Goal: Task Accomplishment & Management: Manage account settings

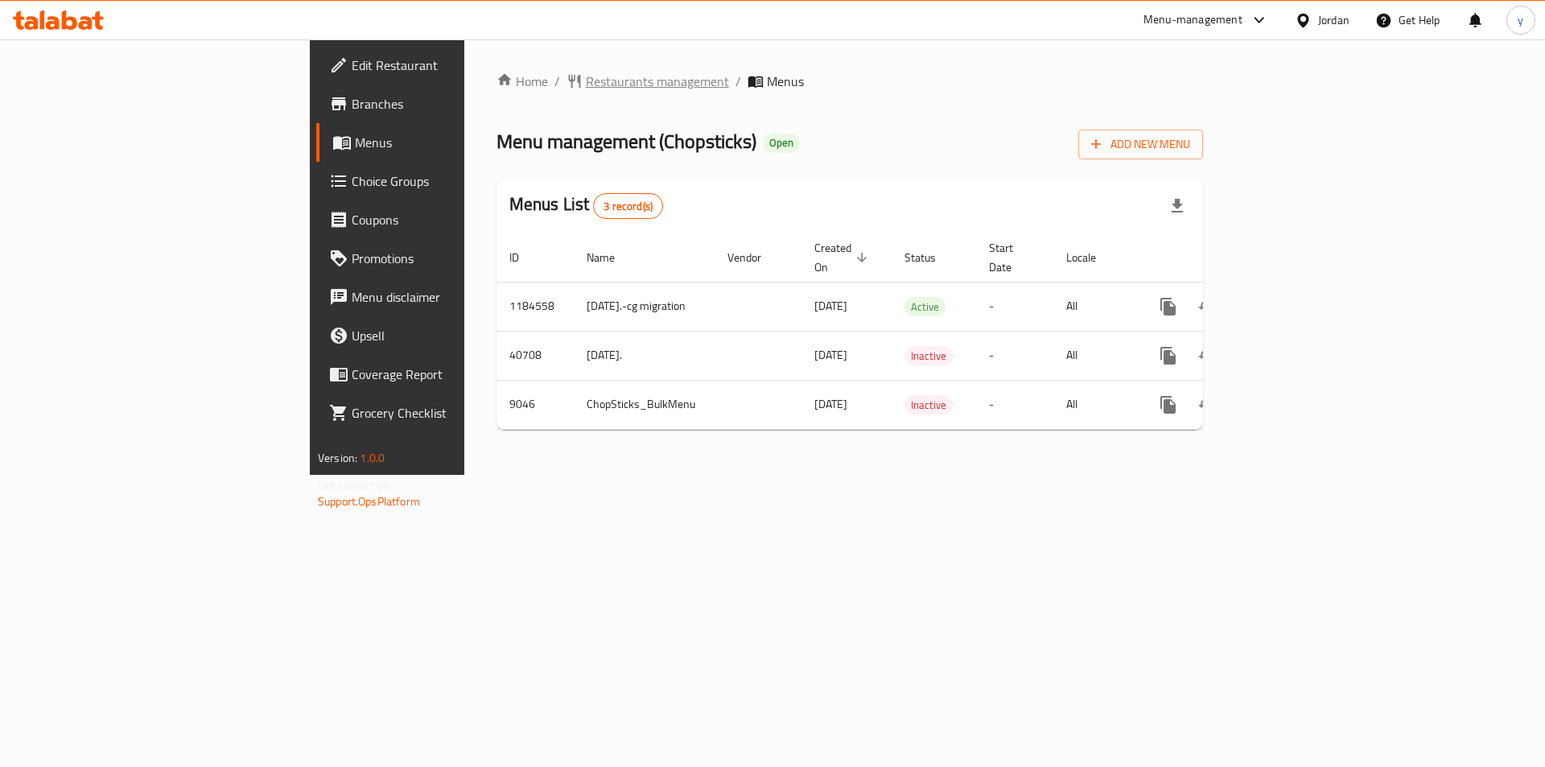
click at [586, 91] on span "Restaurants management" at bounding box center [657, 81] width 143 height 19
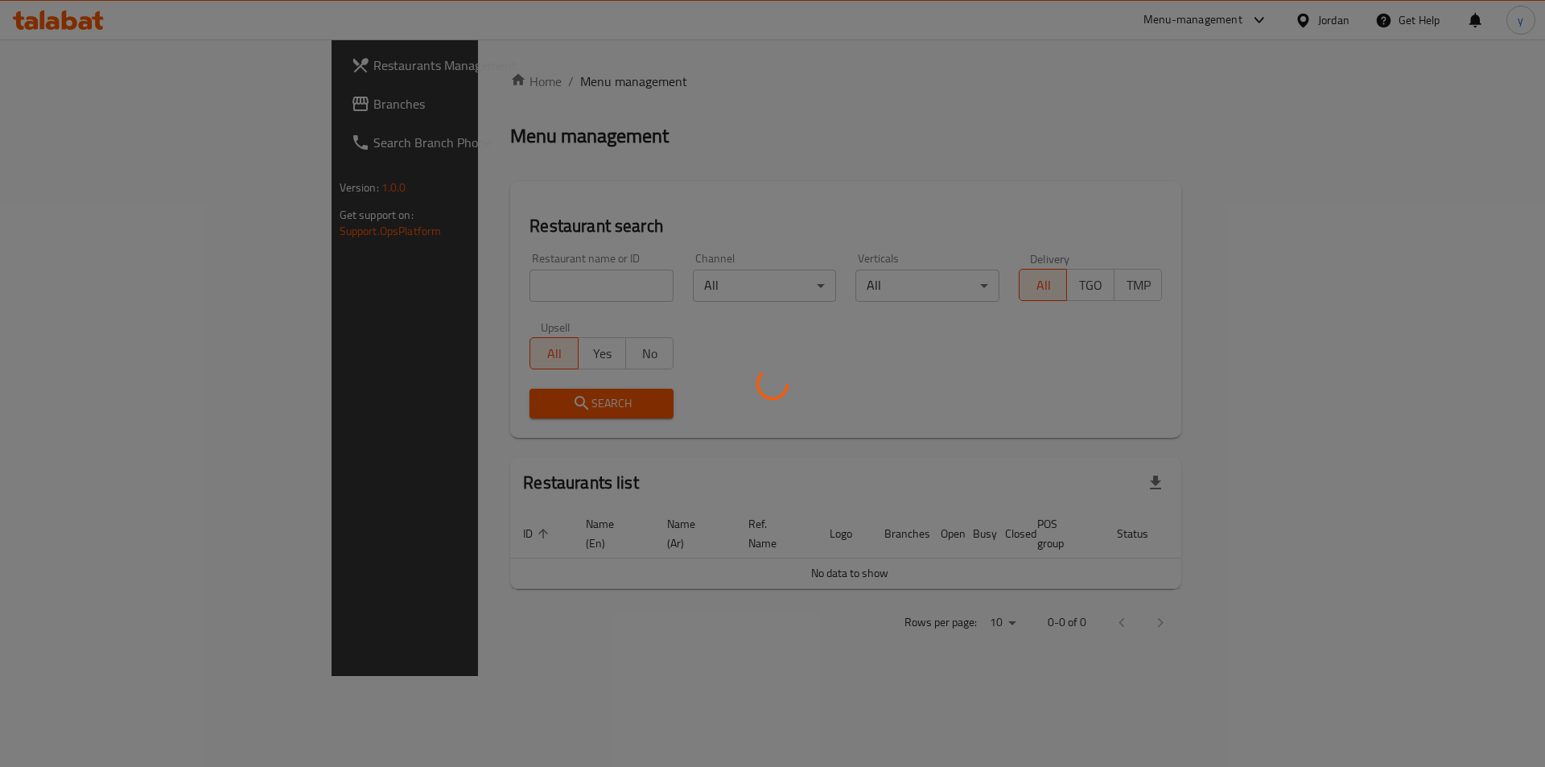
click at [92, 109] on div at bounding box center [772, 383] width 1545 height 767
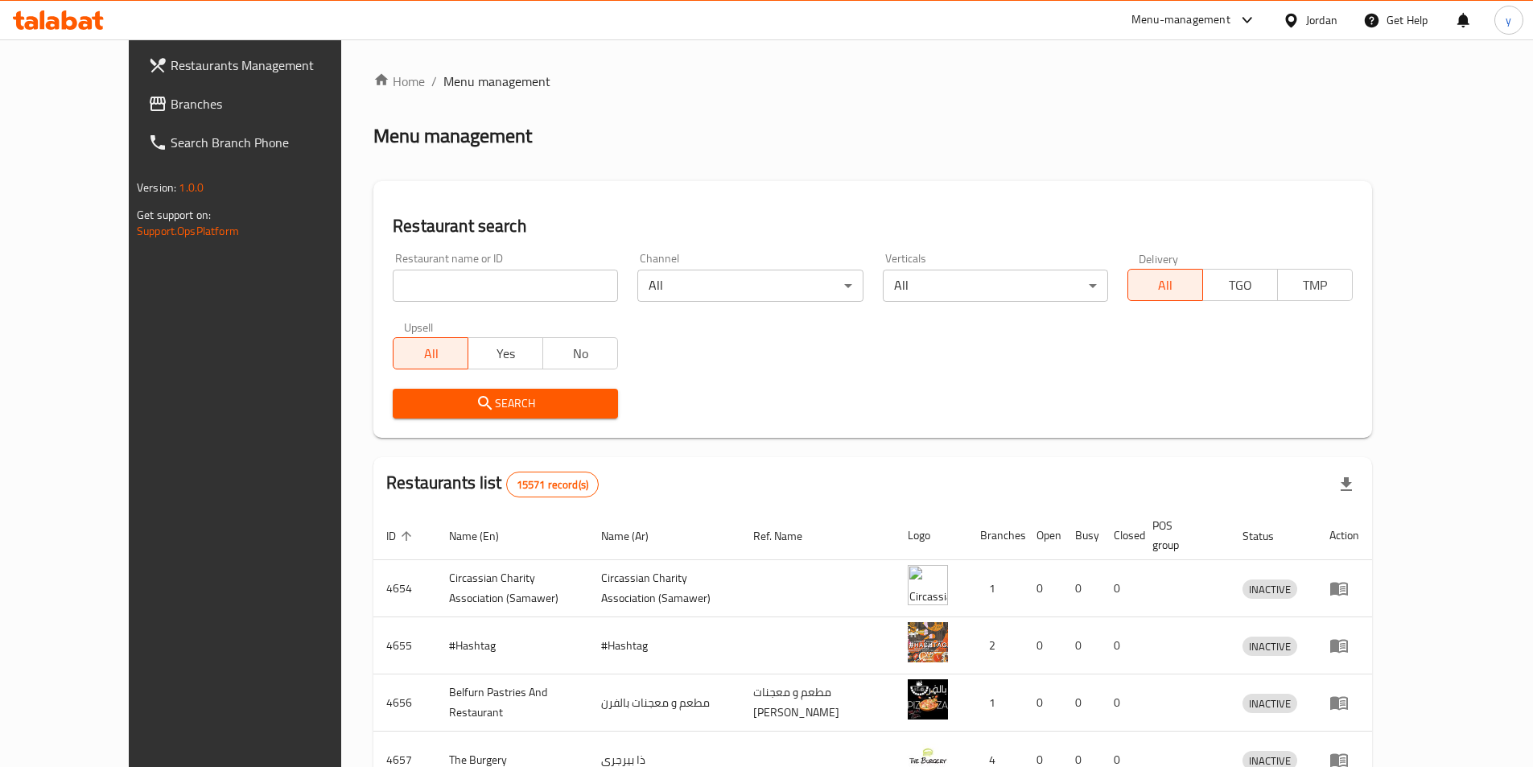
click at [171, 106] on span "Branches" at bounding box center [271, 103] width 201 height 19
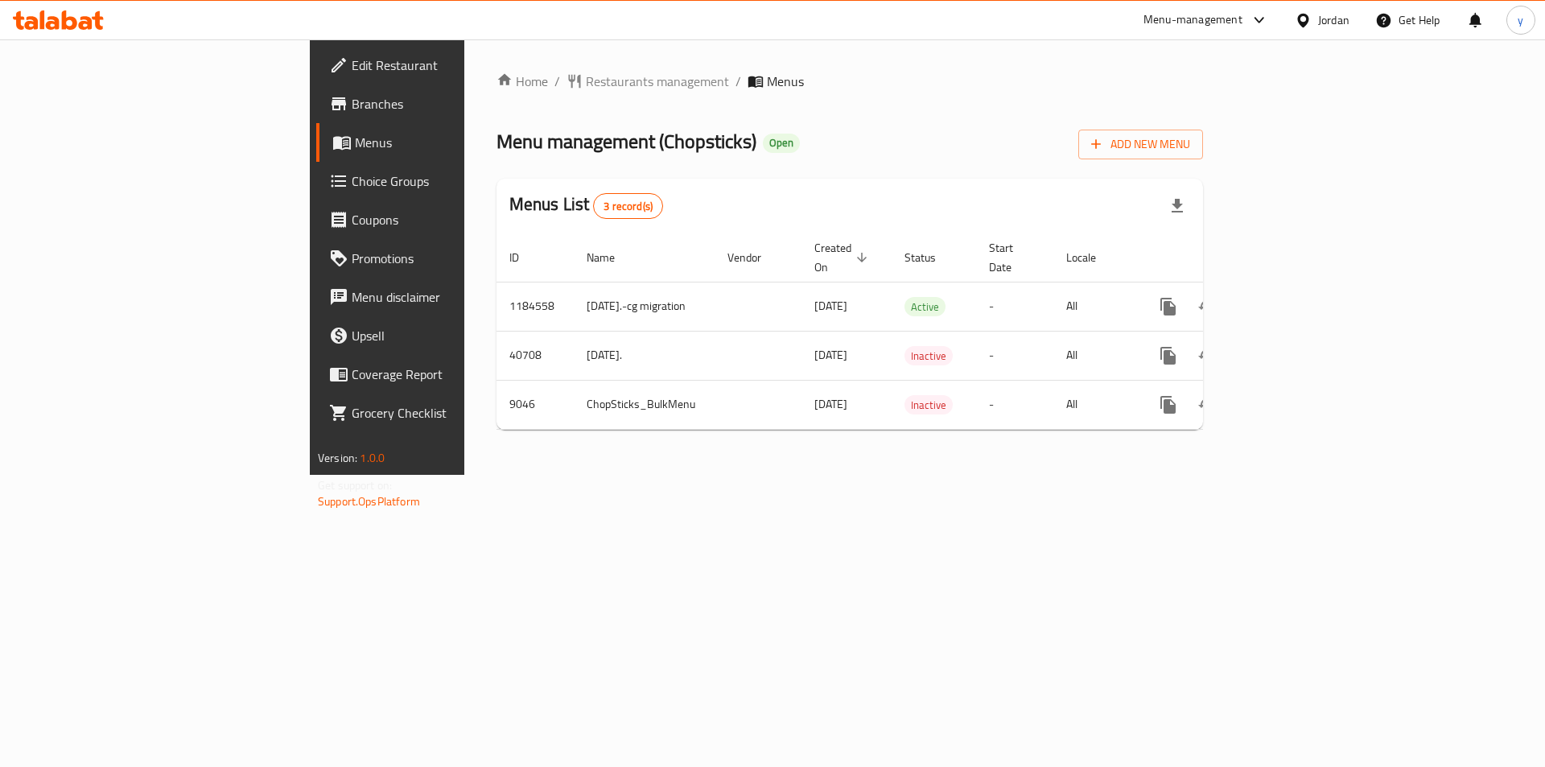
click at [316, 194] on link "Choice Groups" at bounding box center [442, 181] width 252 height 39
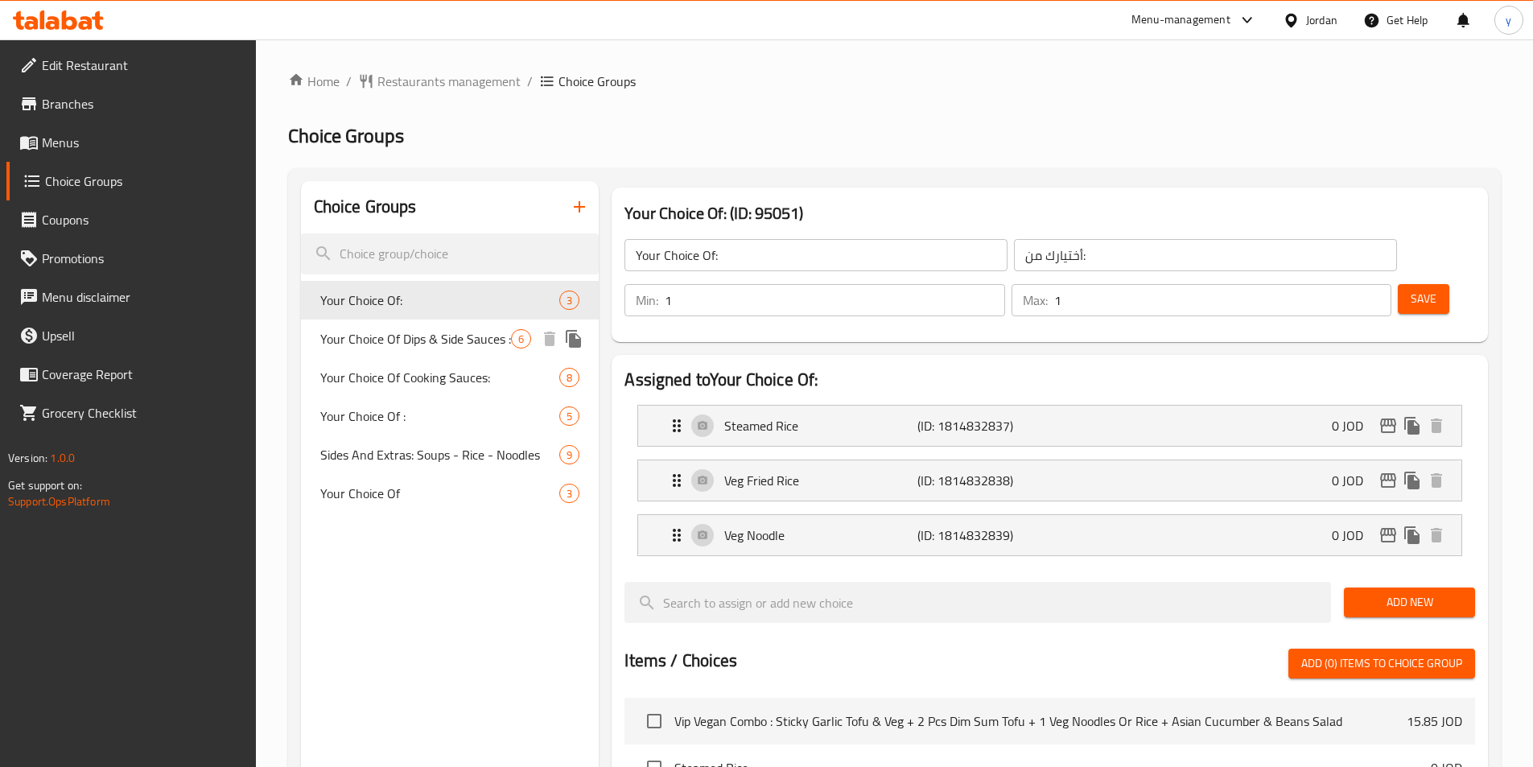
click at [462, 344] on span "Your Choice Of Dips & Side Sauces :" at bounding box center [416, 338] width 192 height 19
type input "Your Choice Of Dips & Side Sauces :"
type input "اختيارك من [DEMOGRAPHIC_DATA] والغموس:"
type input "0"
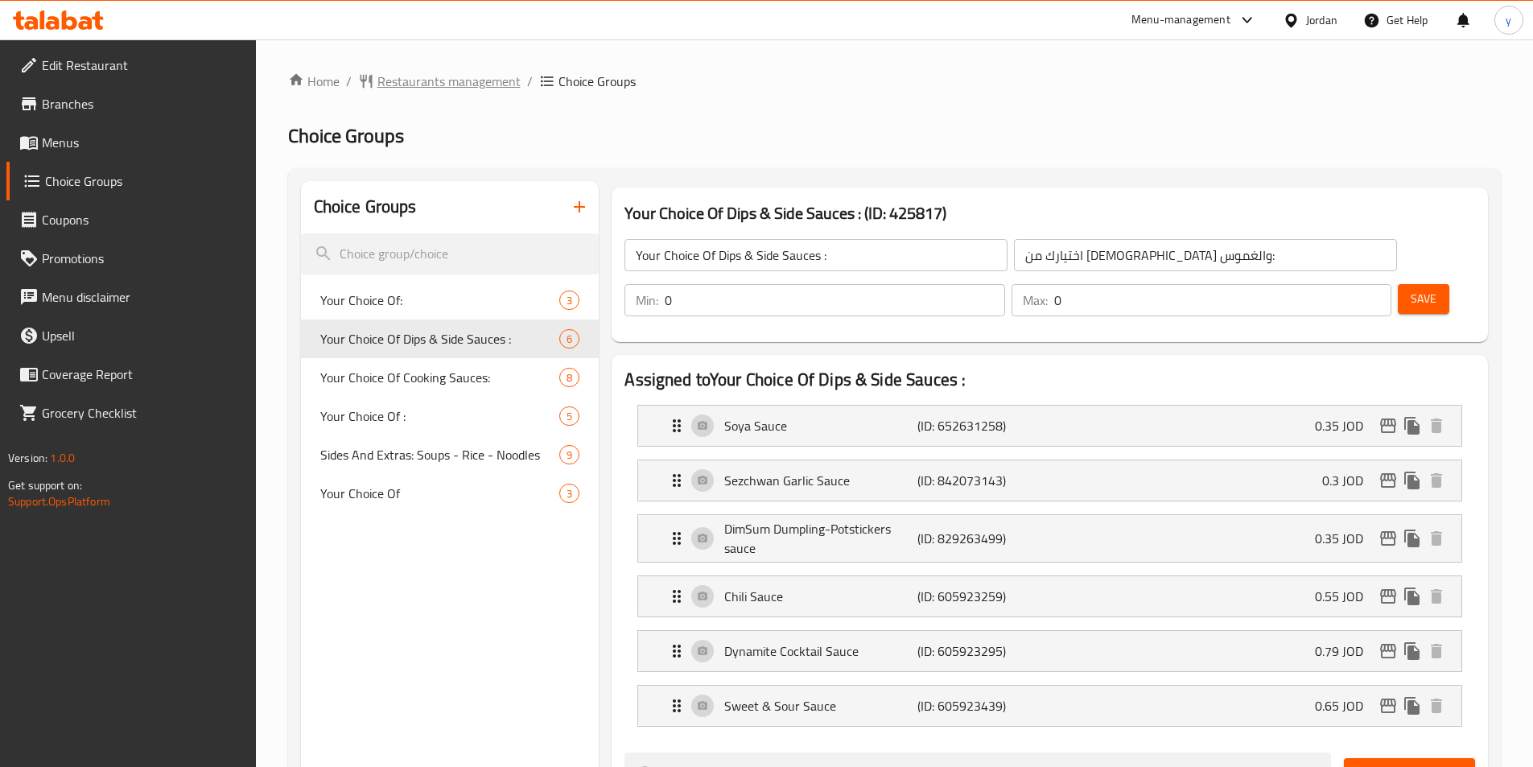
click at [405, 72] on span "Restaurants management" at bounding box center [448, 81] width 143 height 19
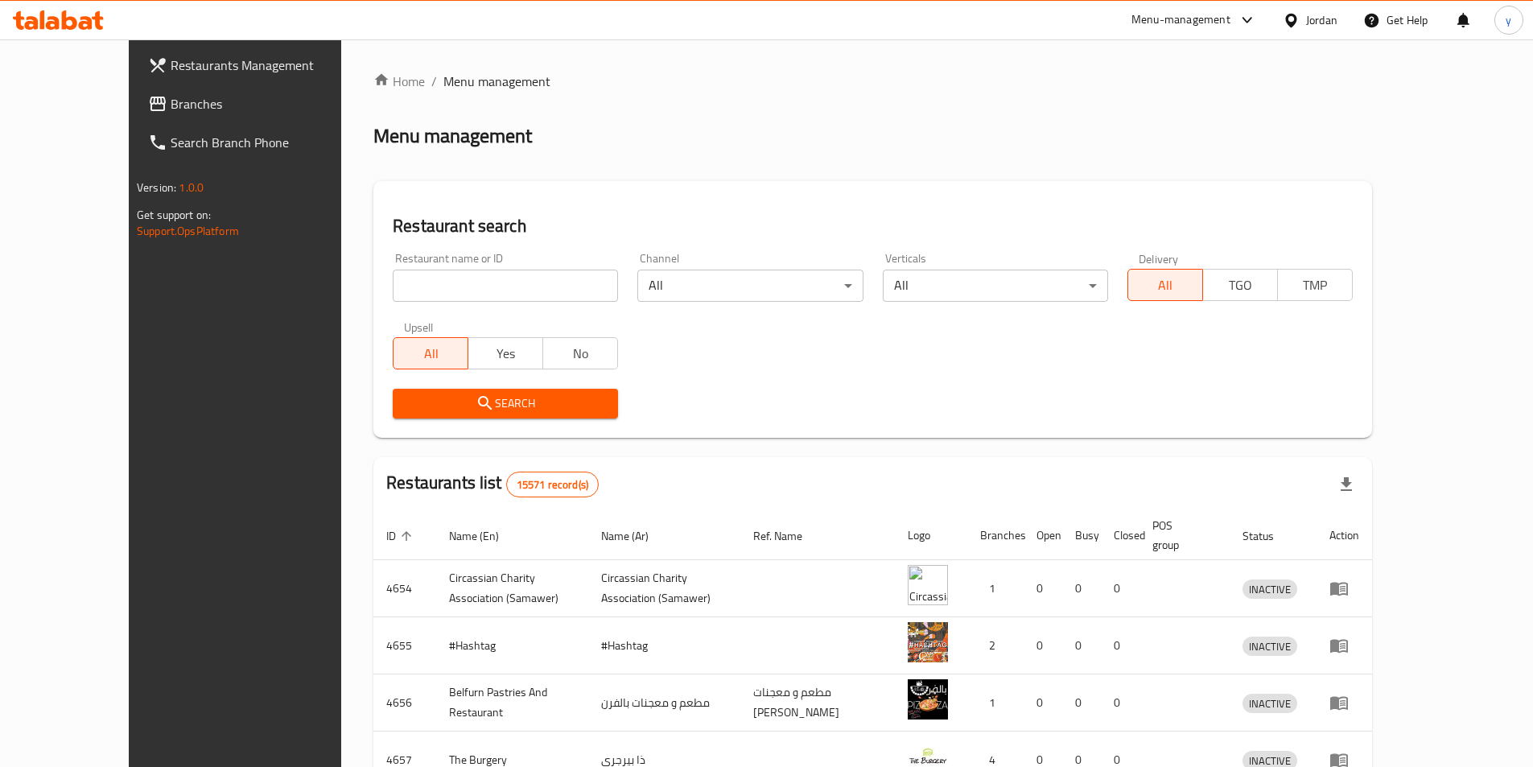
click at [171, 107] on span "Branches" at bounding box center [271, 103] width 201 height 19
